Goal: Task Accomplishment & Management: Complete application form

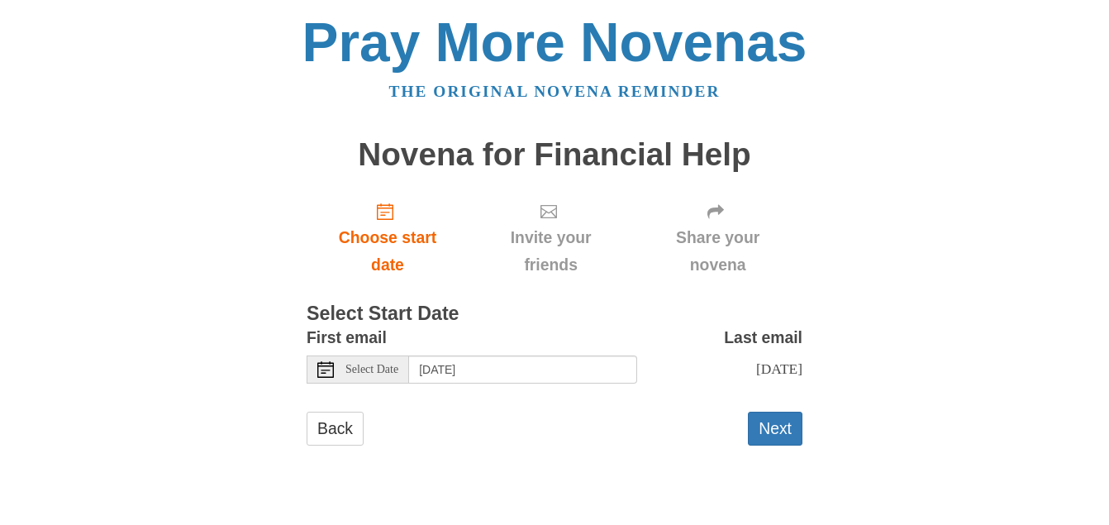
click at [331, 367] on icon at bounding box center [325, 369] width 17 height 17
click at [780, 439] on button "Next" at bounding box center [775, 429] width 55 height 34
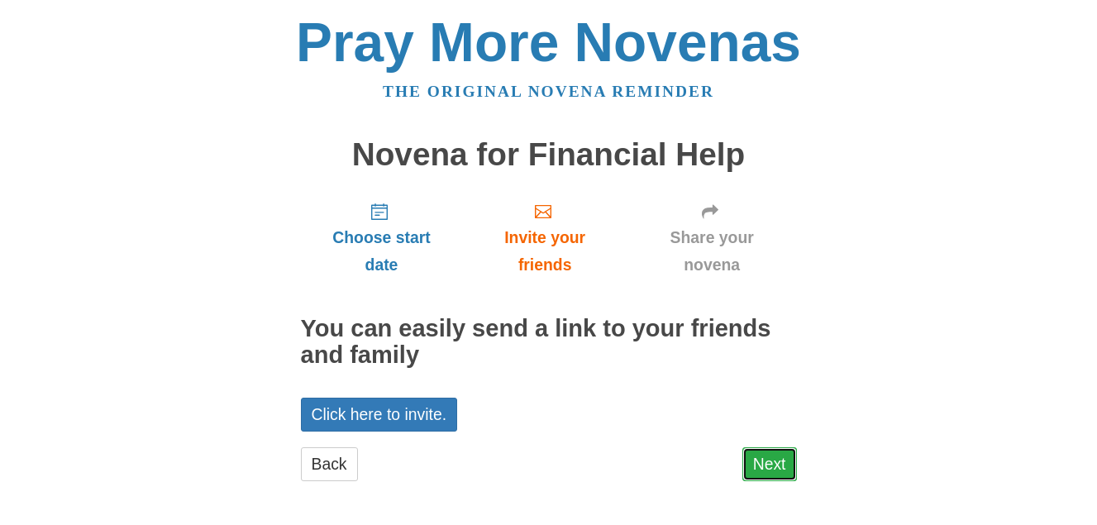
click at [777, 456] on link "Next" at bounding box center [769, 464] width 55 height 34
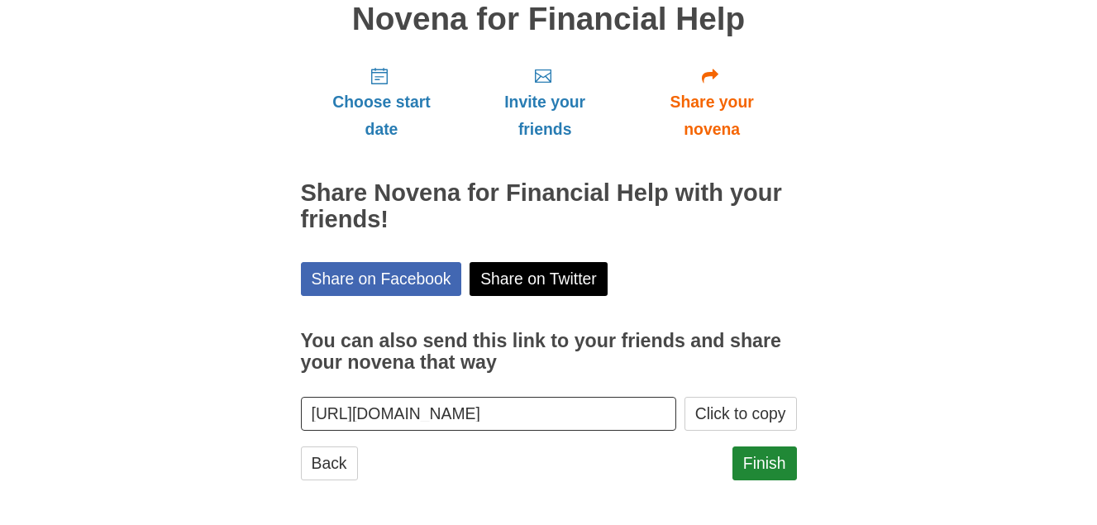
scroll to position [139, 0]
